Goal: Task Accomplishment & Management: Use online tool/utility

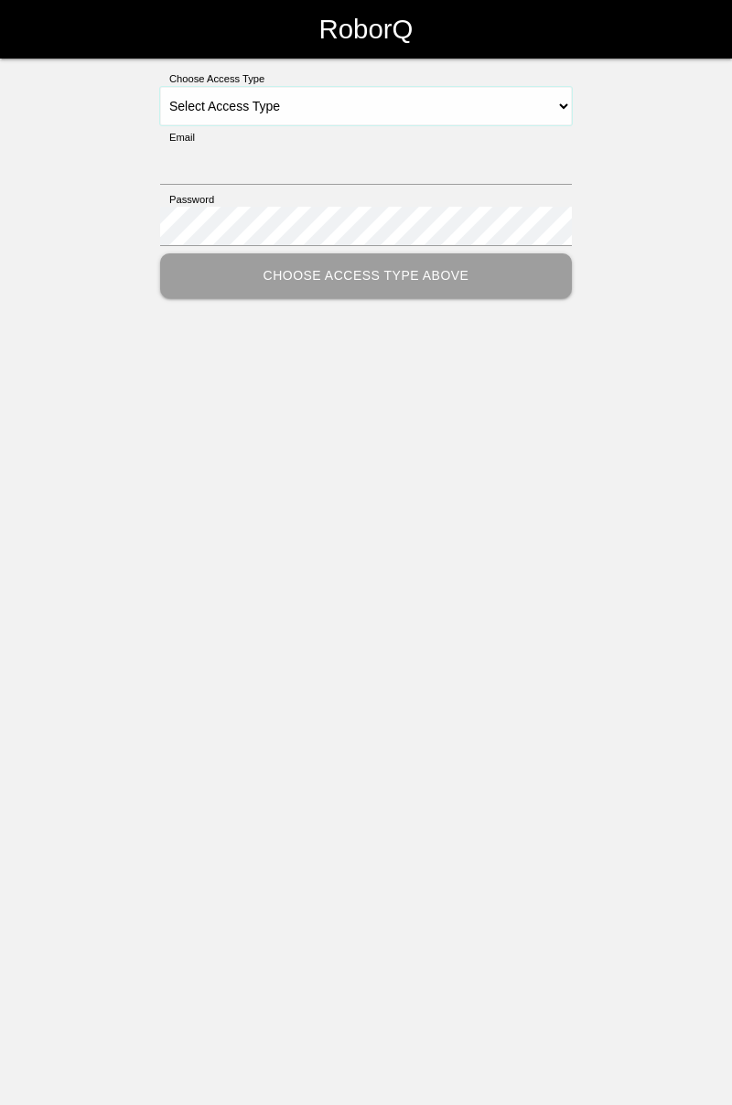
click at [549, 112] on select "Select Access Type Admin Customer Supervisor Worker" at bounding box center [366, 106] width 412 height 38
select select "Worker"
click at [160, 87] on select "Select Access Type Admin Customer Supervisor Worker" at bounding box center [366, 106] width 412 height 38
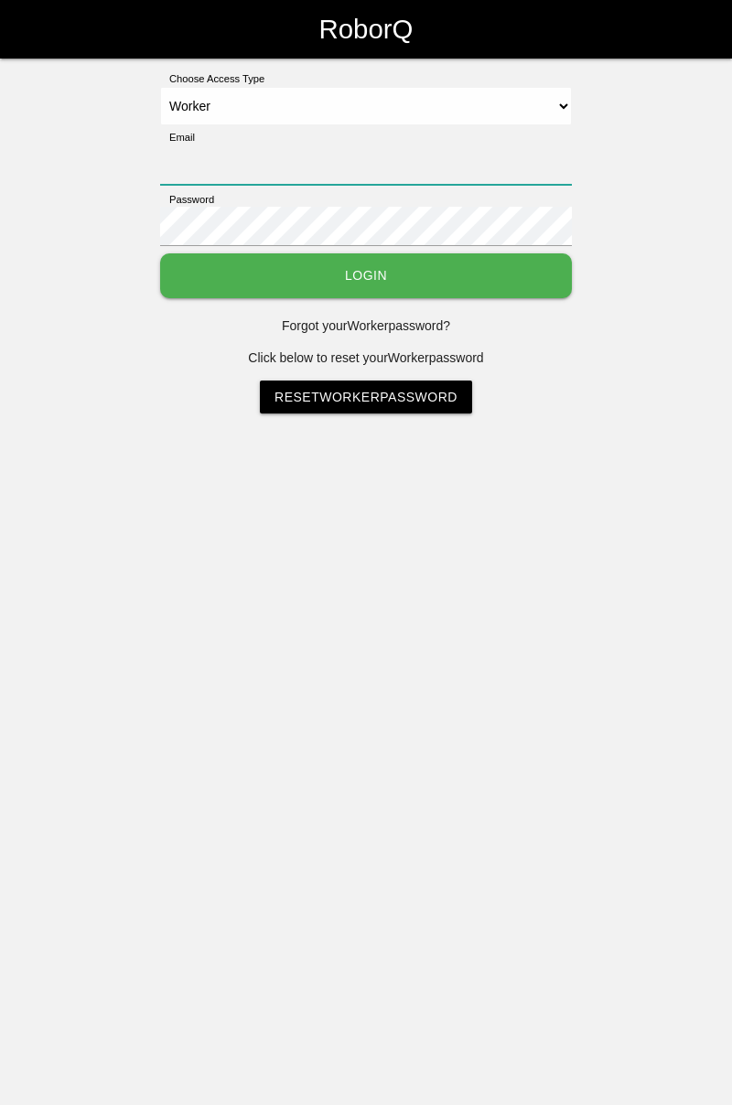
click at [485, 156] on input "Email" at bounding box center [366, 165] width 412 height 39
type input "[PERSON_NAME][EMAIL_ADDRESS][DOMAIN_NAME]"
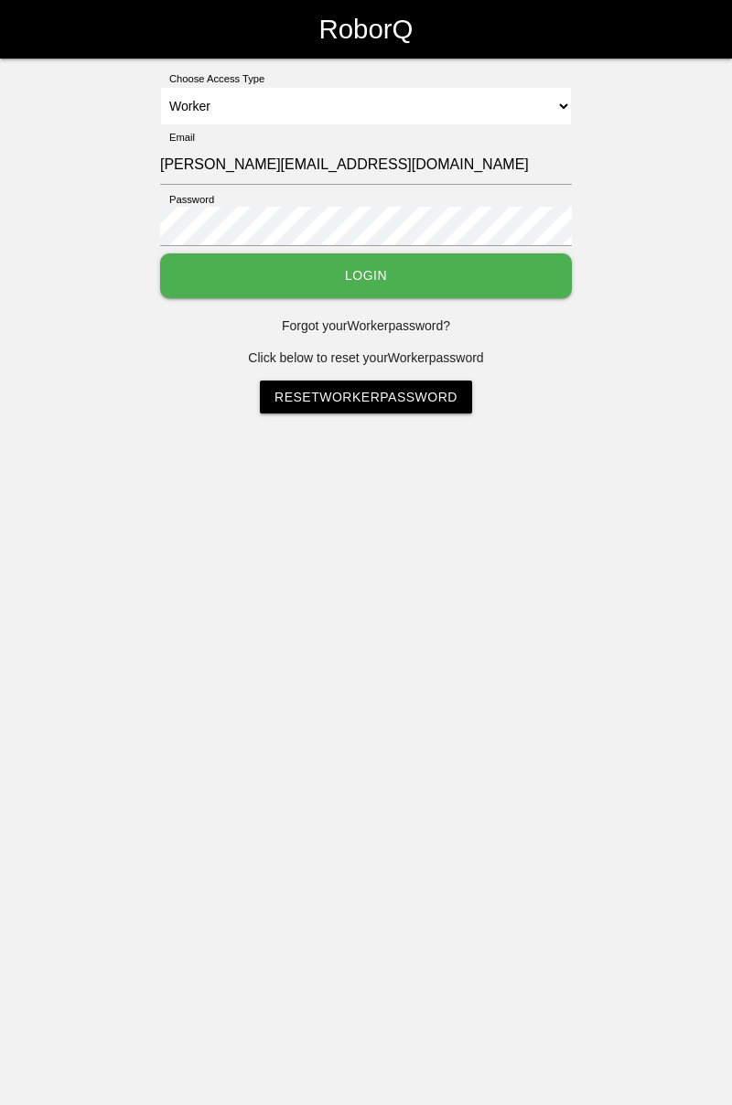
click at [160, 253] on button "Login" at bounding box center [366, 275] width 412 height 45
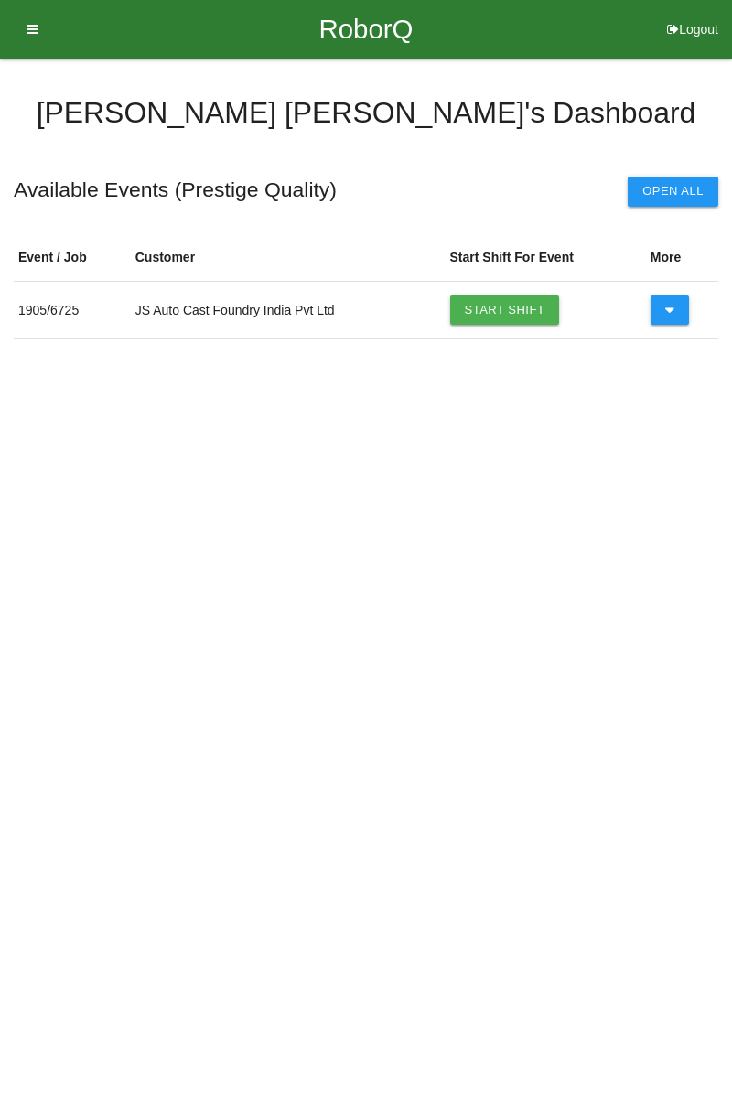
click at [525, 306] on link "Start Shift" at bounding box center [505, 310] width 110 height 29
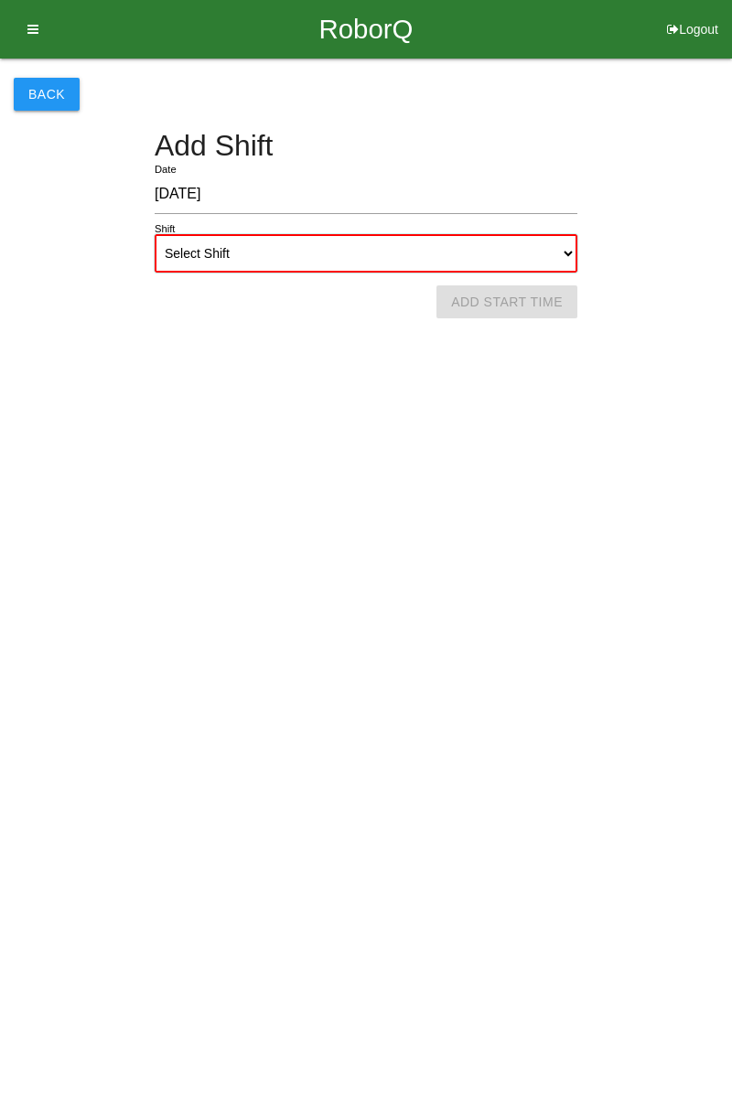
click at [550, 253] on select "Select Shift 1st Shift 2nd Shift 3rd Shift 4th Shift" at bounding box center [366, 253] width 423 height 38
select select "1"
click at [155, 234] on select "Select Shift 1st Shift 2nd Shift 3rd Shift 4th Shift" at bounding box center [366, 253] width 423 height 38
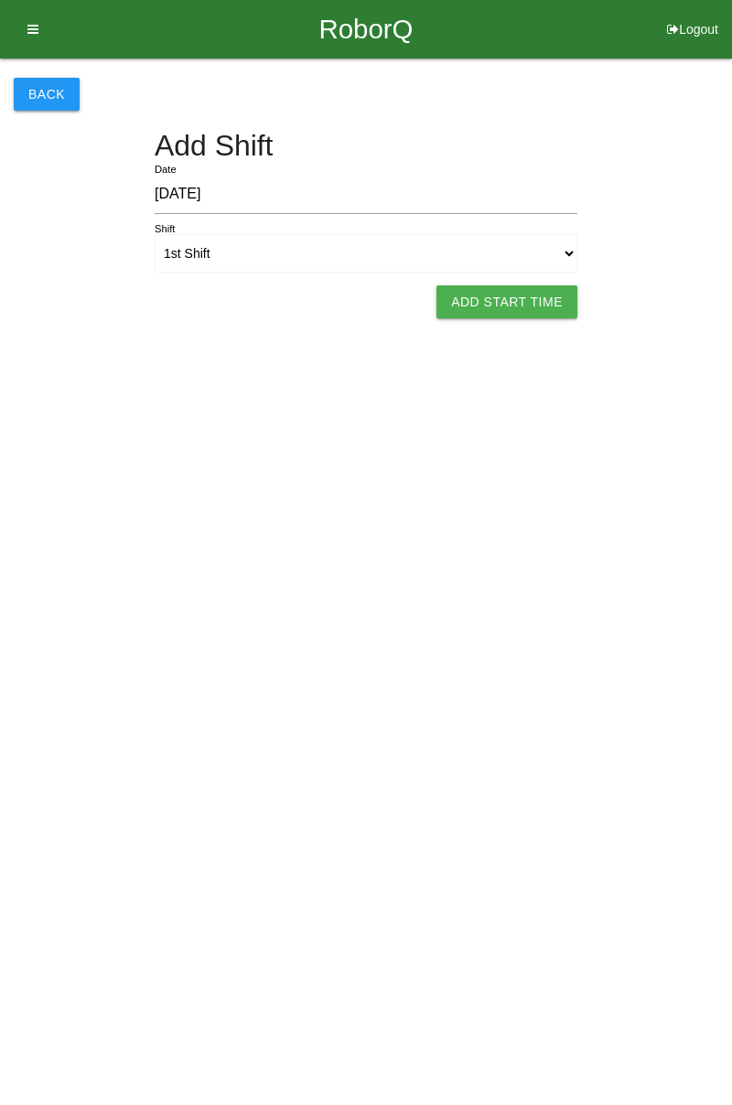
click at [522, 298] on button "Add Start Time" at bounding box center [507, 302] width 141 height 33
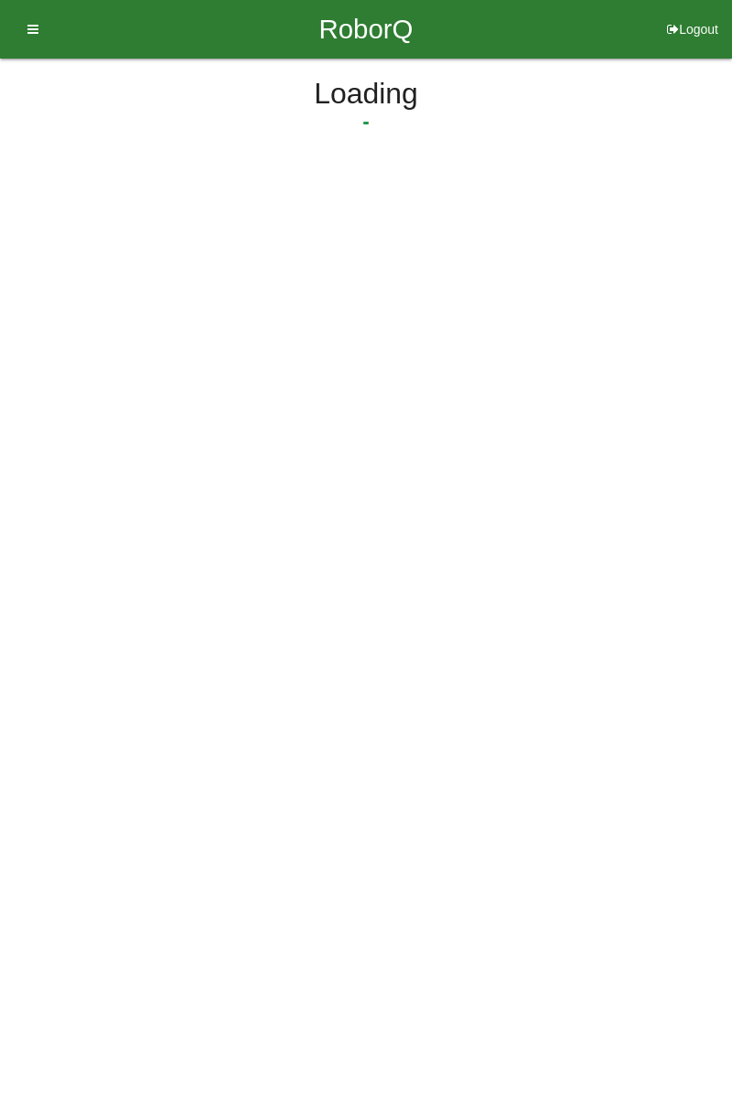
select select "7"
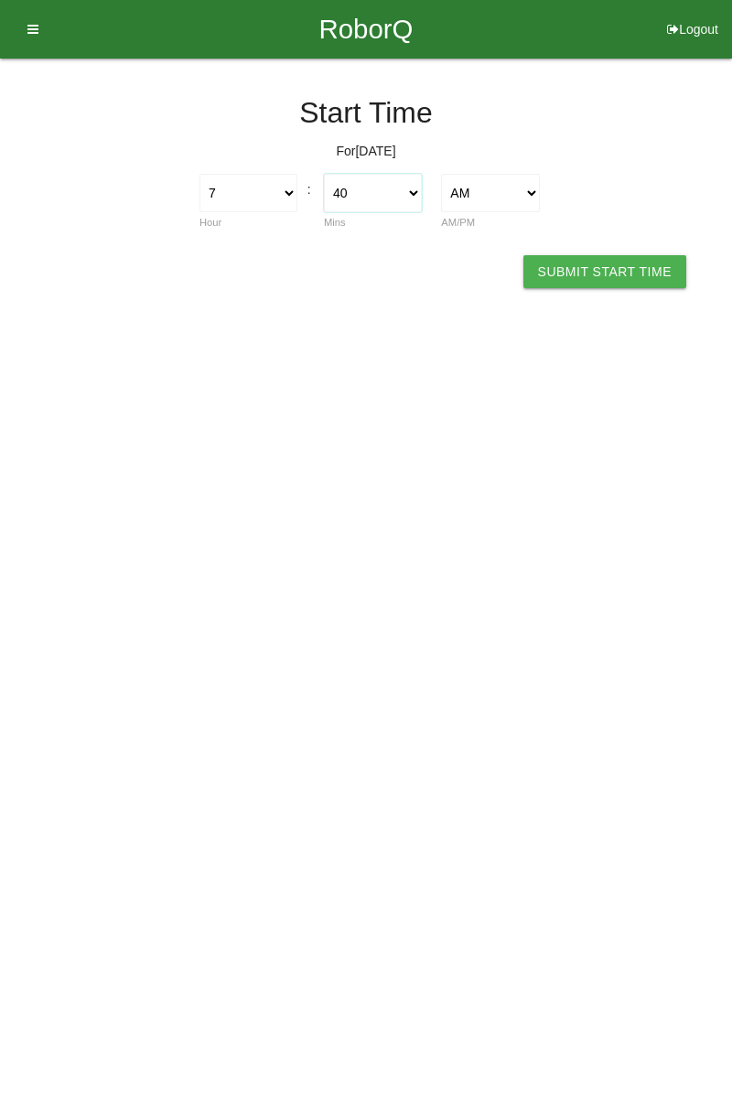
click at [415, 207] on select "00 01 02 03 04 05 06 07 08 09 10 11 12 13 14 15 16 17 18 19 20 21 22 23 24 25 2…" at bounding box center [373, 193] width 98 height 38
select select "0"
click at [324, 174] on select "00 01 02 03 04 05 06 07 08 09 10 11 12 13 14 15 16 17 18 19 20 21 22 23 24 25 2…" at bounding box center [373, 193] width 98 height 38
click at [637, 273] on button "Submit Start Time" at bounding box center [604, 271] width 163 height 33
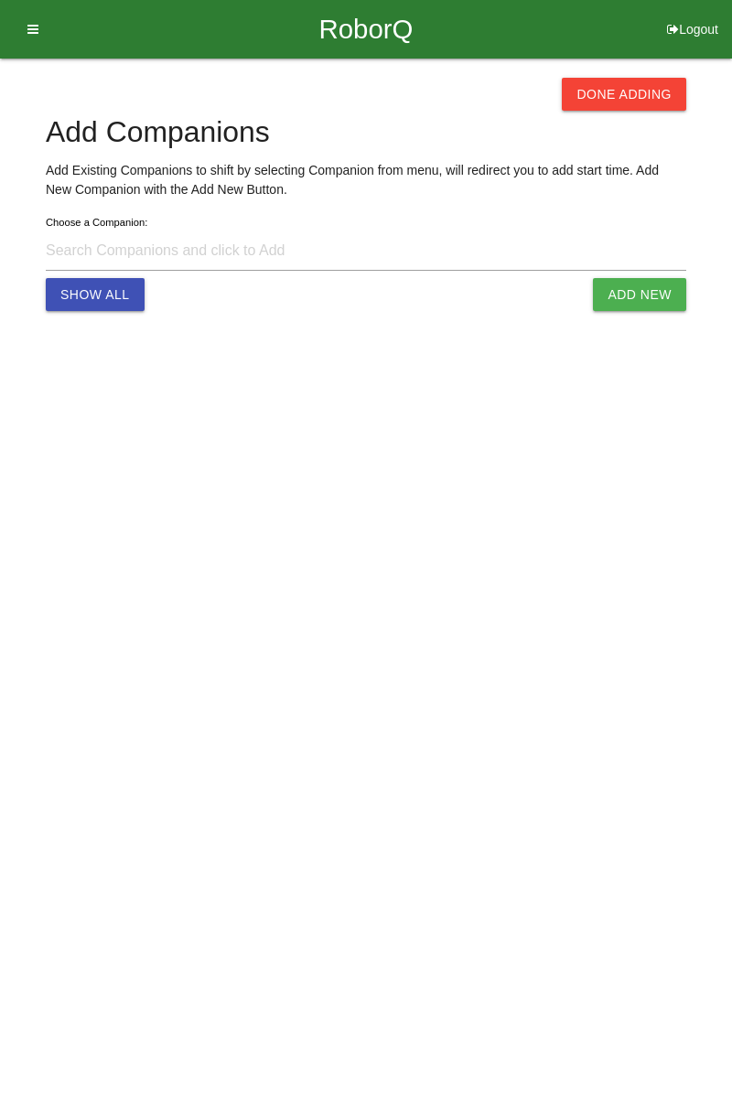
click at [616, 95] on button "Done Adding" at bounding box center [624, 94] width 124 height 33
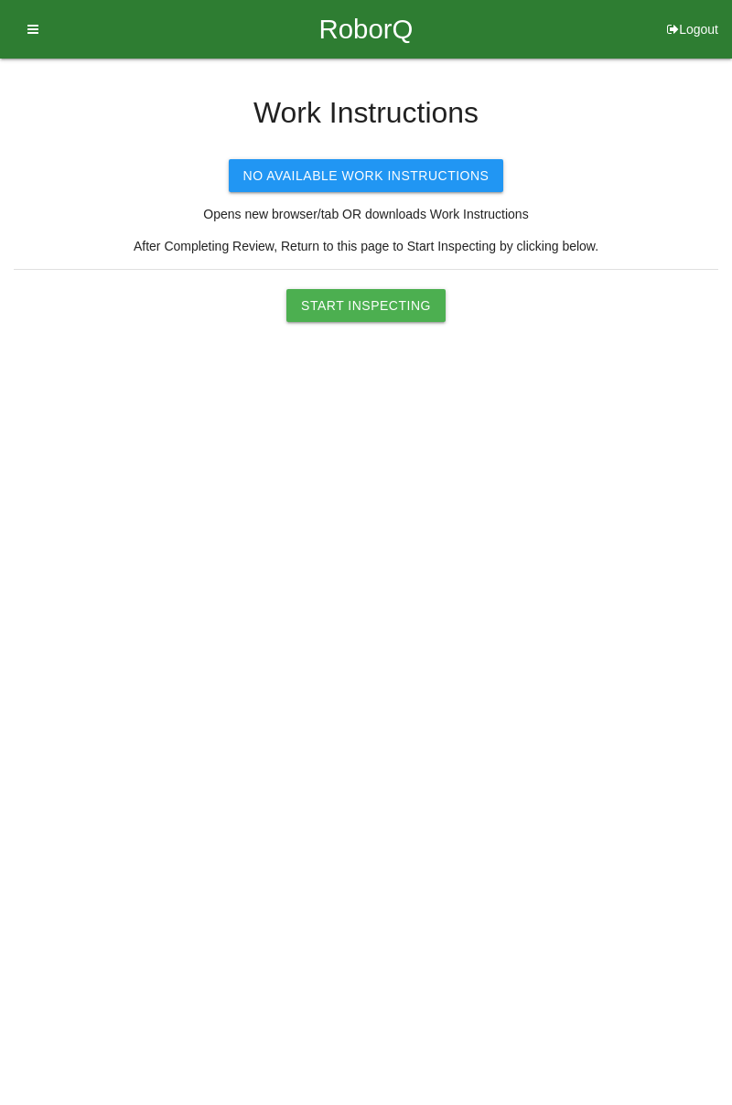
click at [403, 306] on button "Start Inspecting" at bounding box center [365, 305] width 159 height 33
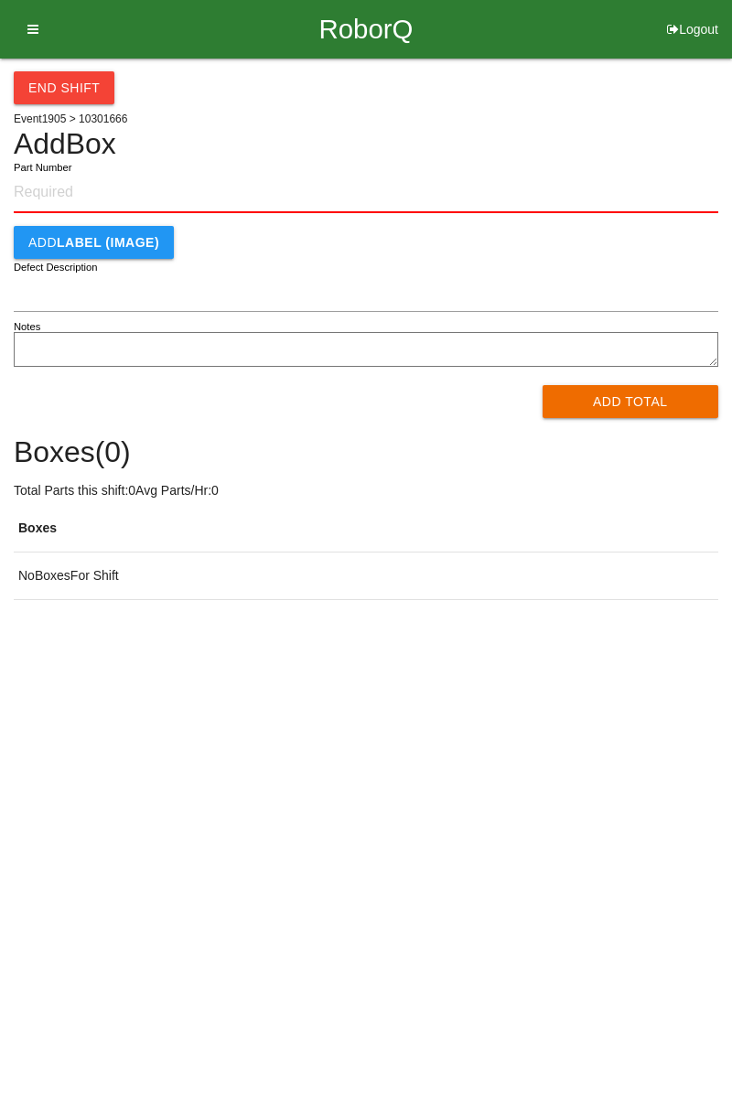
click at [118, 173] on input "Part Number" at bounding box center [366, 193] width 705 height 40
click at [64, 200] on input "Part Number" at bounding box center [366, 193] width 705 height 40
type input "10301666"
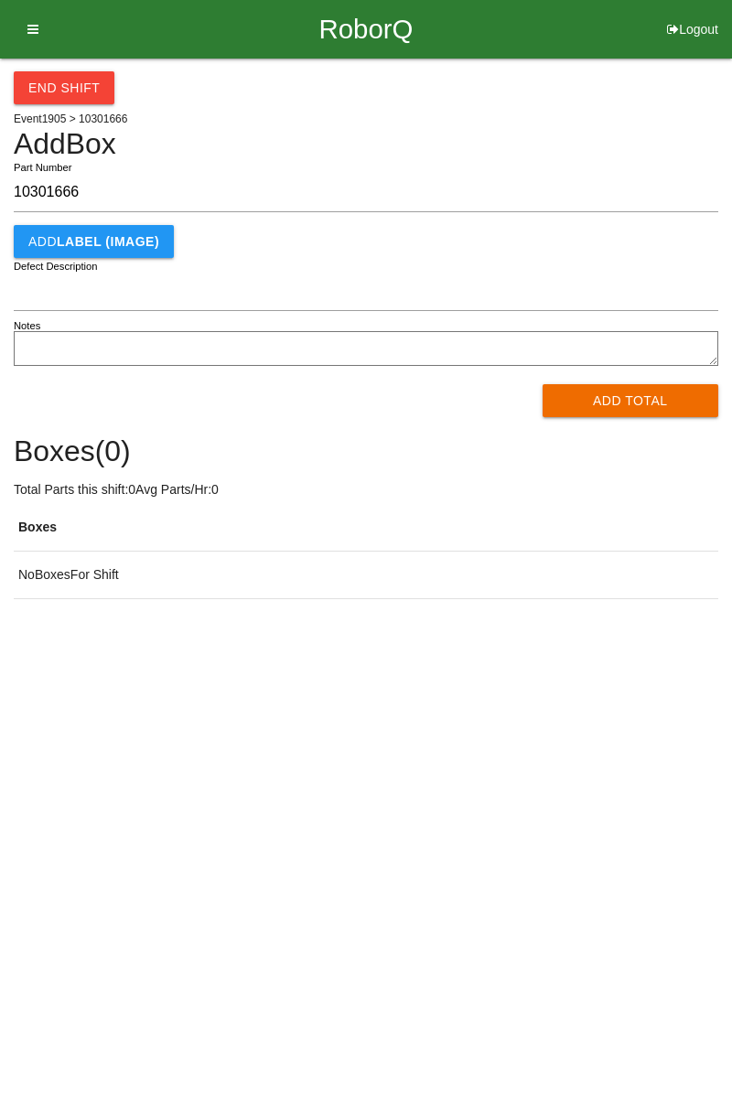
click at [621, 402] on button "Add Total" at bounding box center [631, 400] width 177 height 33
click at [714, 339] on textarea "Notes" at bounding box center [366, 348] width 705 height 35
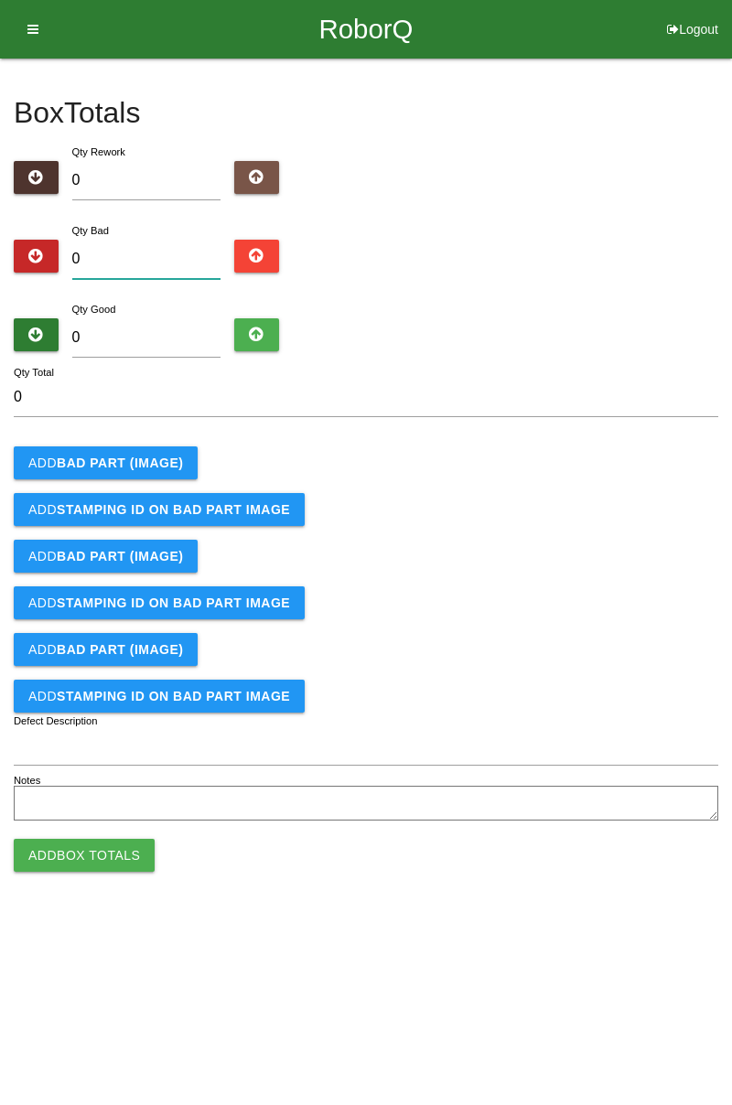
click at [170, 251] on input "0" at bounding box center [146, 259] width 149 height 39
